Goal: Information Seeking & Learning: Learn about a topic

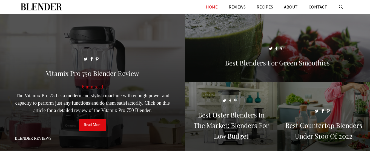
click at [89, 123] on link "Read More" at bounding box center [92, 124] width 27 height 11
click at [82, 128] on link "Read More" at bounding box center [92, 124] width 27 height 11
click at [87, 124] on link "Read More" at bounding box center [92, 124] width 27 height 11
